Goal: Task Accomplishment & Management: Complete application form

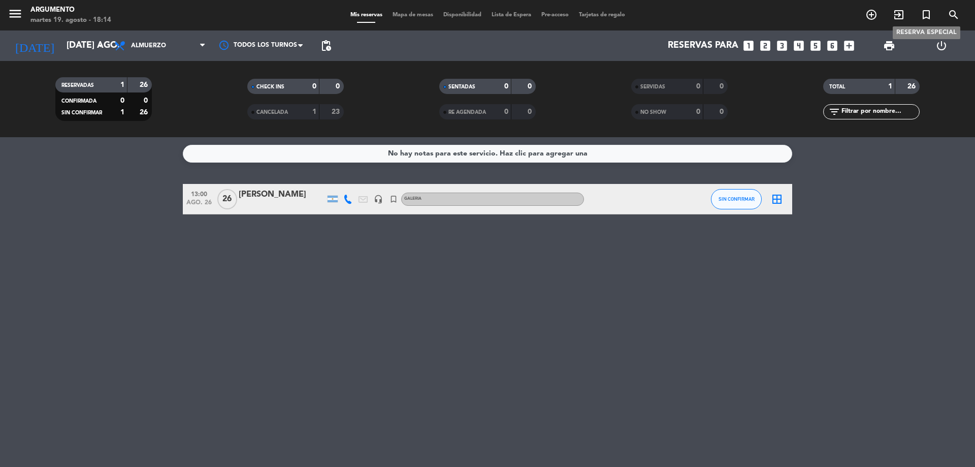
click at [918, 16] on span "turned_in_not" at bounding box center [925, 14] width 27 height 17
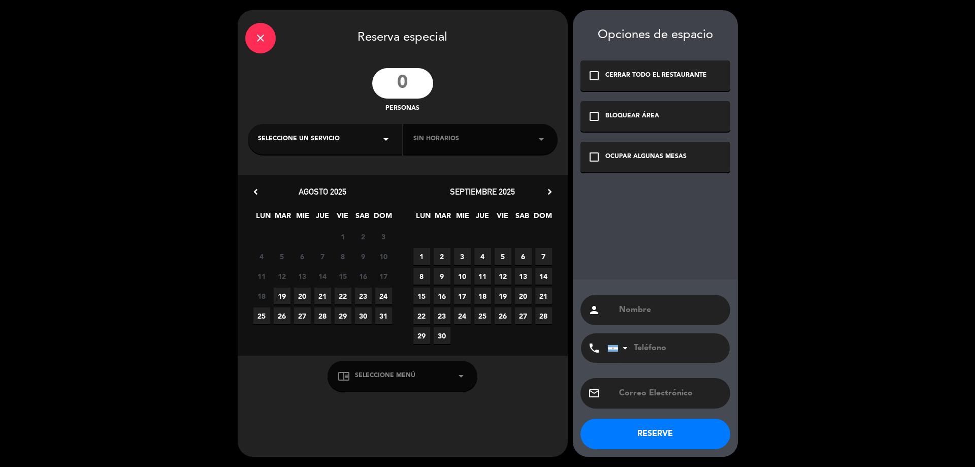
click at [926, 11] on div "close Reserva especial personas Seleccione un servicio arrow_drop_down Sin hora…" at bounding box center [487, 233] width 975 height 467
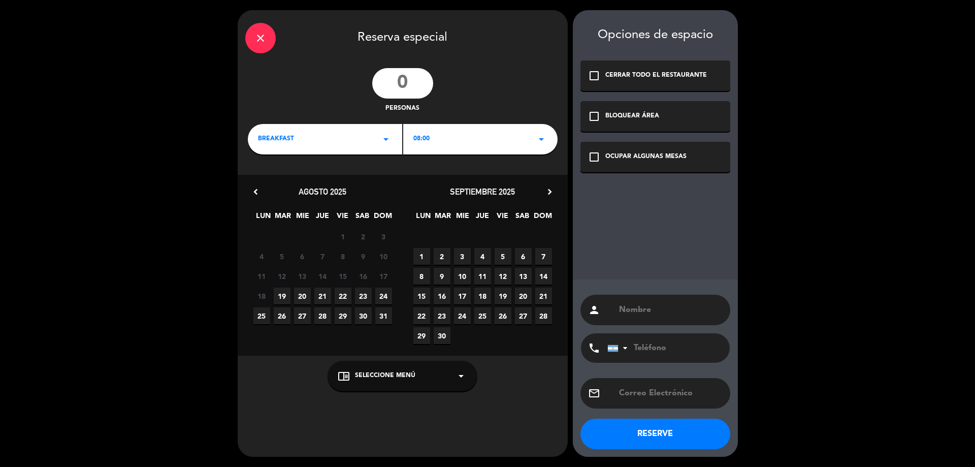
click at [397, 84] on input "number" at bounding box center [402, 83] width 61 height 30
type input "20"
click at [641, 316] on input "text" at bounding box center [670, 310] width 105 height 14
paste input "[PERSON_NAME]"
type input "[PERSON_NAME]"
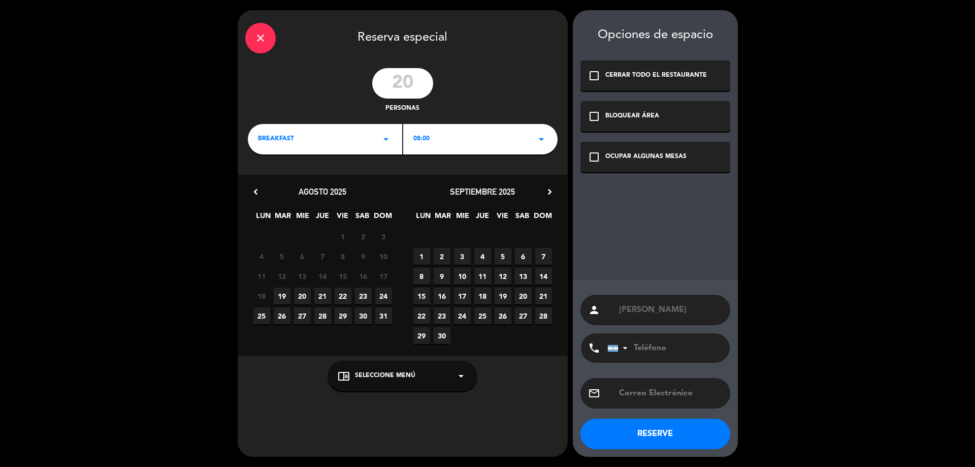
click at [505, 257] on span "5" at bounding box center [502, 256] width 17 height 17
click at [393, 373] on span "Seleccione Menú" at bounding box center [385, 376] width 60 height 10
drag, startPoint x: 369, startPoint y: 349, endPoint x: 362, endPoint y: 344, distance: 8.3
click at [369, 350] on div "GALERIA" at bounding box center [402, 351] width 129 height 10
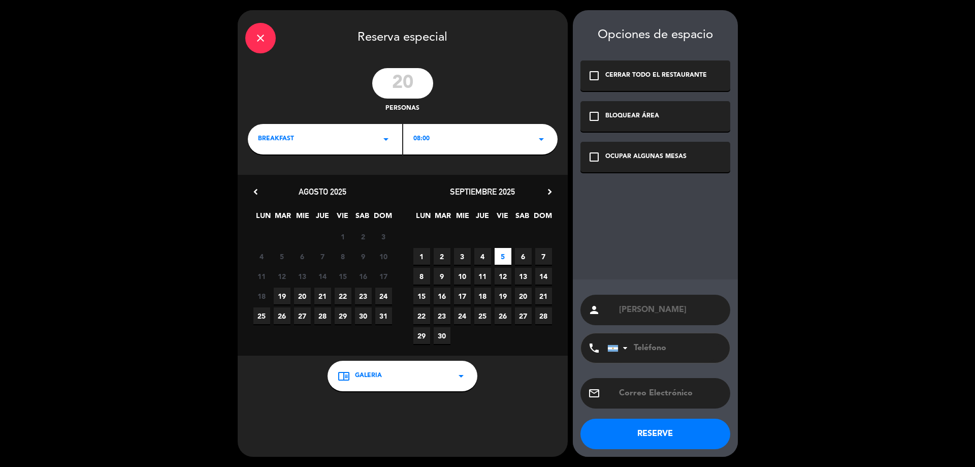
click at [343, 142] on div "BREAKFAST arrow_drop_down" at bounding box center [325, 139] width 154 height 30
click at [268, 178] on div "Brunch" at bounding box center [325, 182] width 134 height 10
click at [426, 136] on span "16:30" at bounding box center [421, 139] width 16 height 10
click at [419, 197] on div "17:30" at bounding box center [480, 197] width 134 height 10
click at [647, 349] on input "tel" at bounding box center [663, 347] width 112 height 29
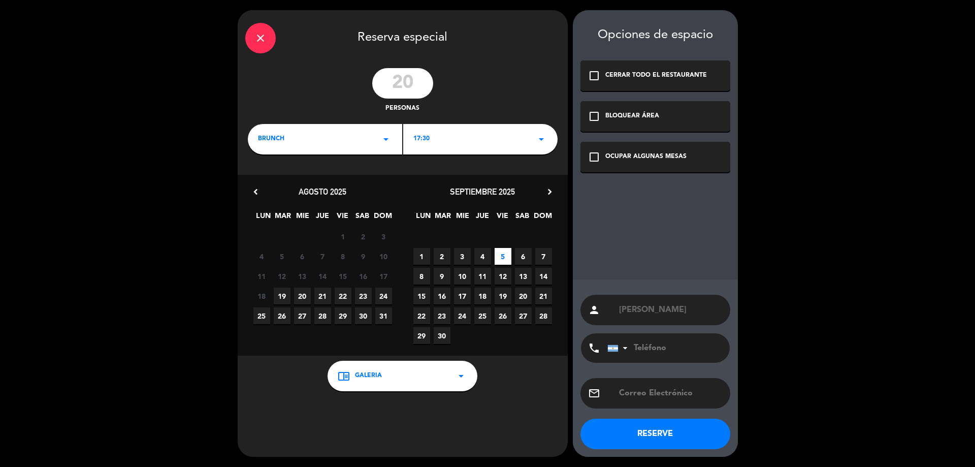
paste input "3517139731"
type input "3517139731"
click at [644, 386] on input "text" at bounding box center [670, 393] width 105 height 14
paste input "[EMAIL_ADDRESS][DOMAIN_NAME]"
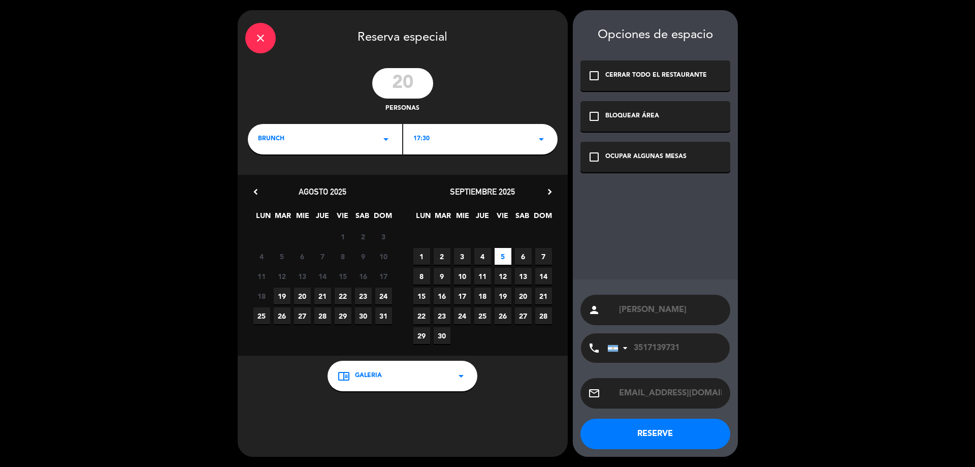
type input "[EMAIL_ADDRESS][DOMAIN_NAME]"
click at [651, 442] on button "RESERVE" at bounding box center [655, 433] width 150 height 30
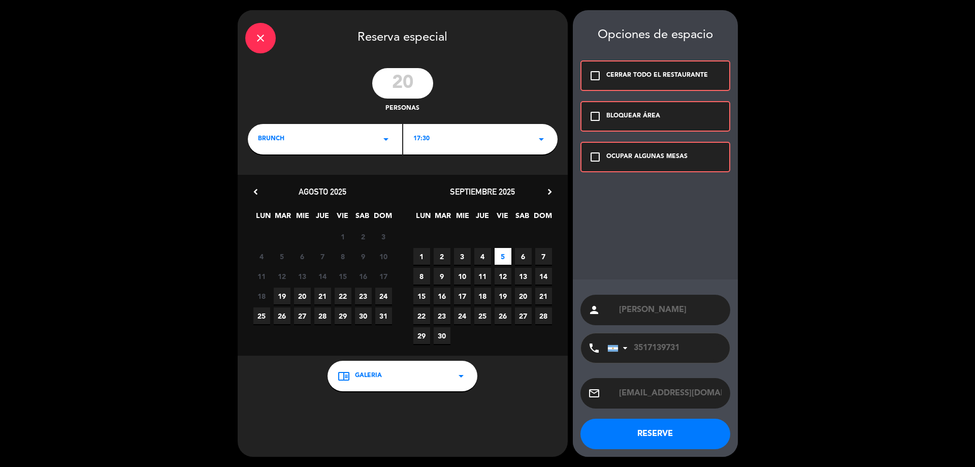
click at [604, 160] on div "check_box_outline_blank OCUPAR ALGUNAS MESAS" at bounding box center [655, 157] width 150 height 30
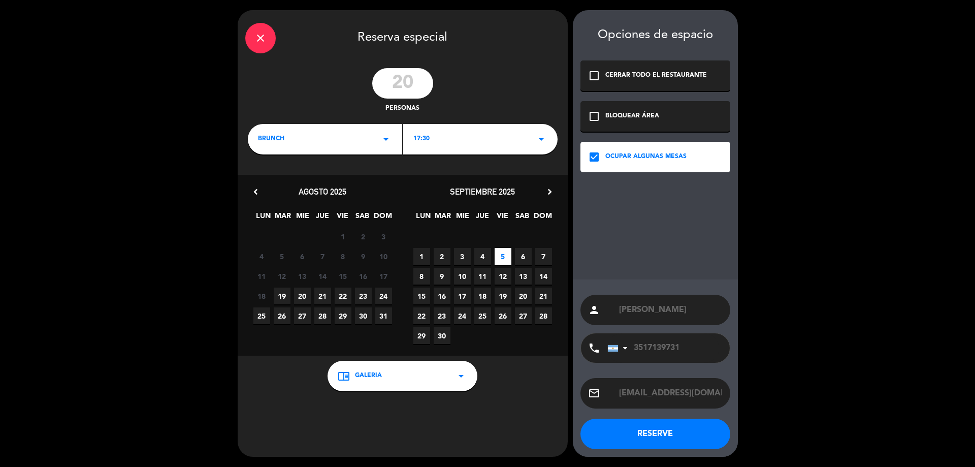
click at [648, 435] on button "RESERVE" at bounding box center [655, 433] width 150 height 30
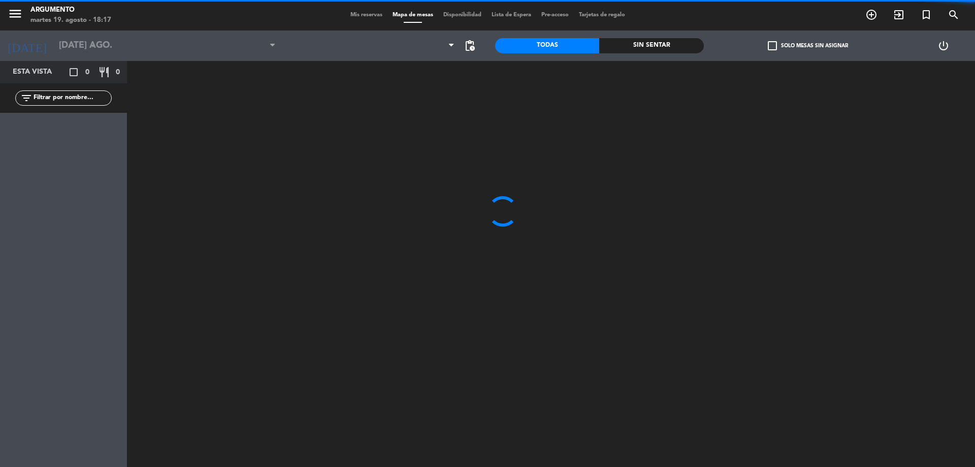
type input "vie. [DATE]"
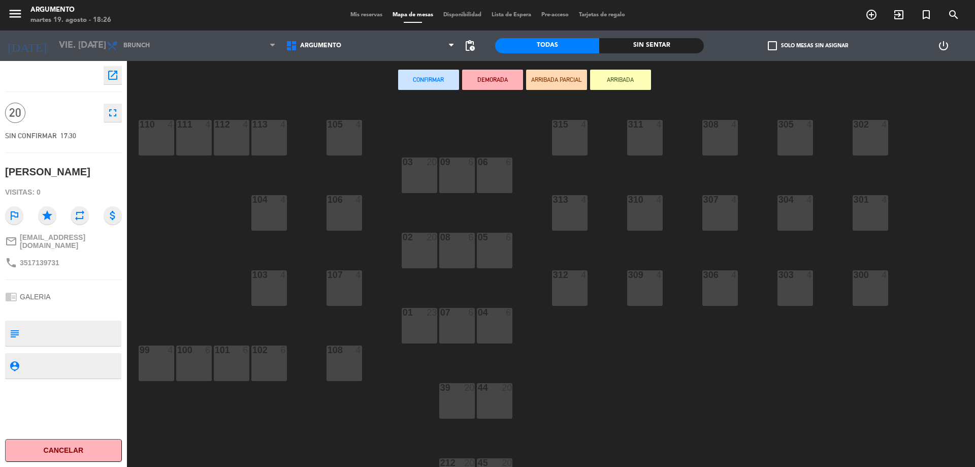
click at [365, 14] on span "Mis reservas" at bounding box center [366, 15] width 42 height 6
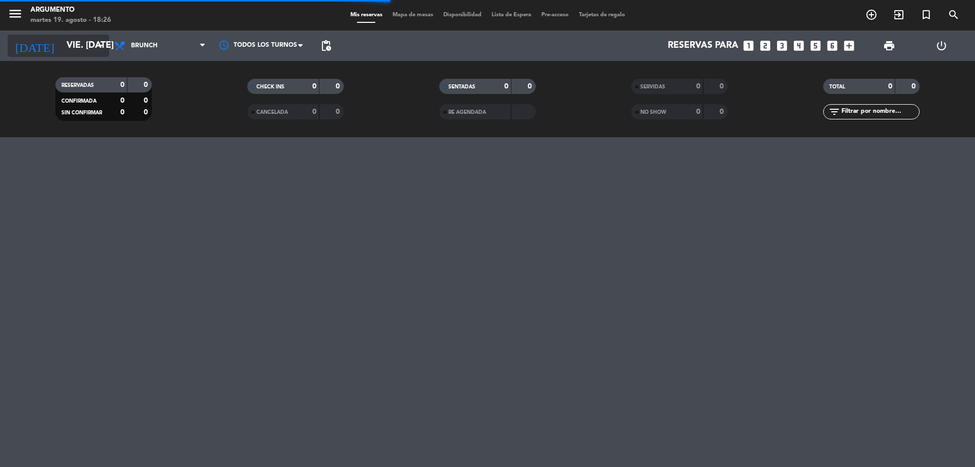
click at [75, 41] on input "vie. [DATE]" at bounding box center [120, 46] width 118 height 20
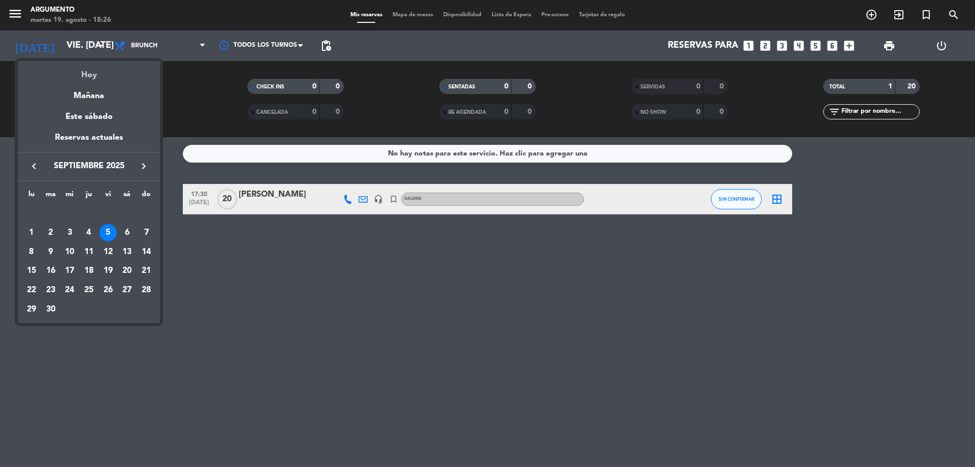
click at [82, 78] on div "Hoy" at bounding box center [89, 71] width 142 height 21
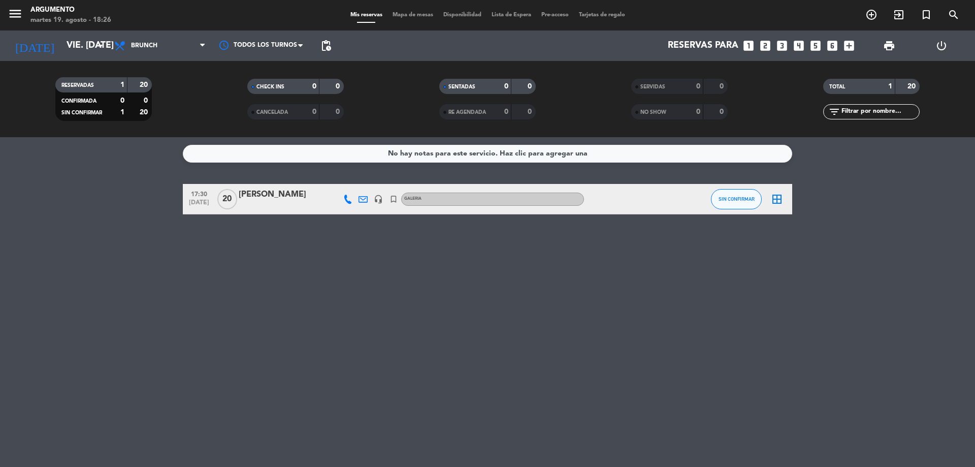
type input "[DATE] ago."
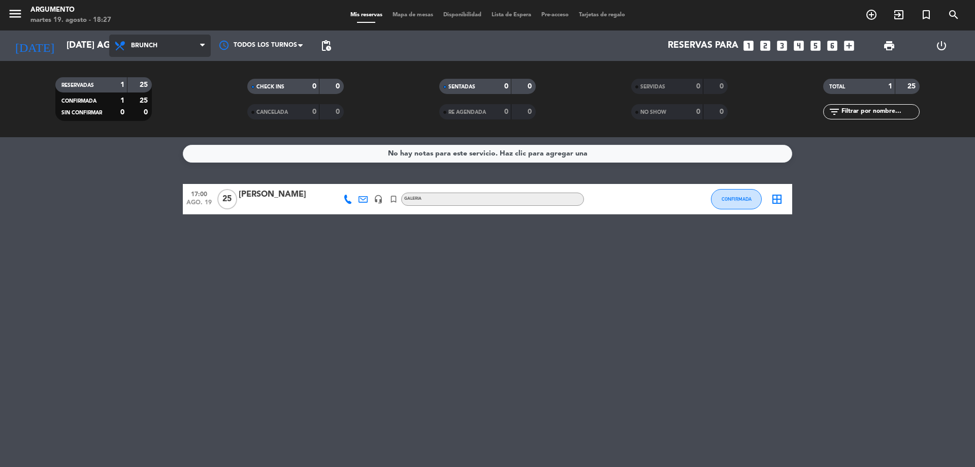
click at [155, 43] on span "Brunch" at bounding box center [144, 45] width 26 height 7
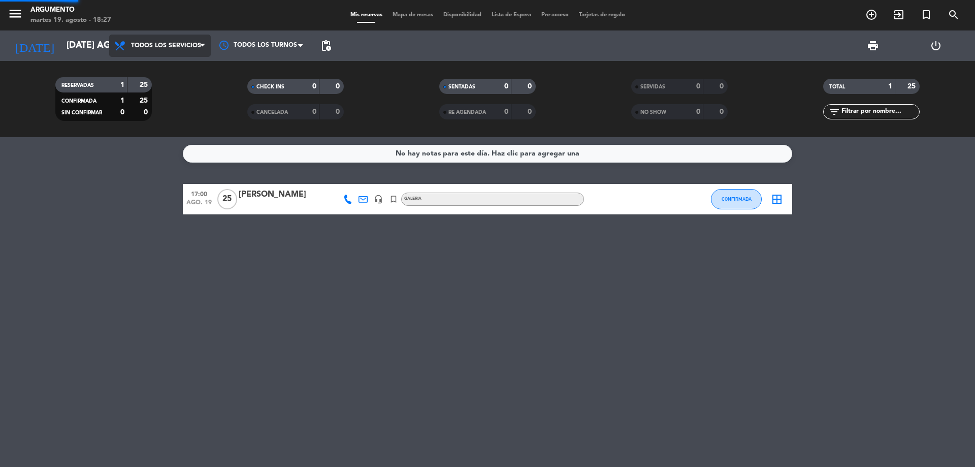
click at [159, 60] on div "Todos los servicios Desayuno Brunch Almuerzo Cena Todos los servicios Todos los…" at bounding box center [160, 45] width 102 height 30
